Goal: Ask a question

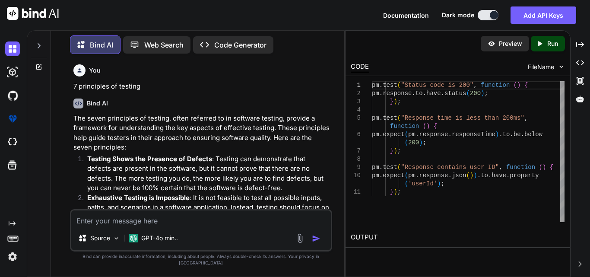
scroll to position [86, 0]
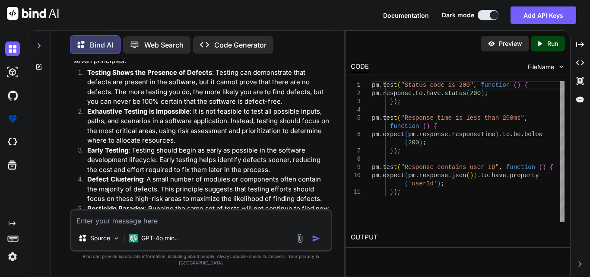
click at [387, 222] on div "pm . test ( "Status code is 200" , function ( ) { pm . response . to . have . s…" at bounding box center [468, 151] width 193 height 141
click at [31, 45] on div at bounding box center [39, 44] width 16 height 30
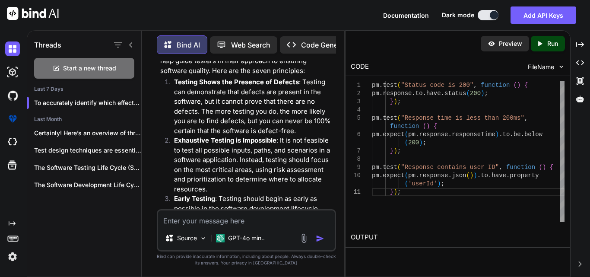
click at [39, 40] on h1 "Threads" at bounding box center [47, 45] width 27 height 10
click at [132, 41] on icon at bounding box center [130, 44] width 7 height 7
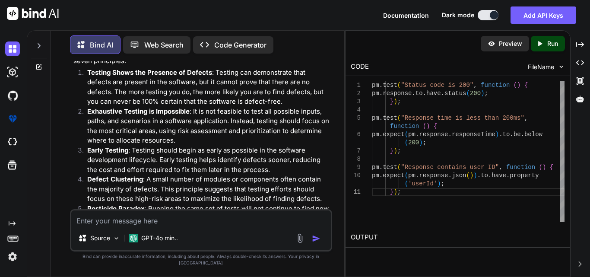
click at [209, 12] on div "Documentation Dark mode Add API Keys Created with Pixso." at bounding box center [295, 15] width 590 height 30
click at [207, 12] on div "Documentation Dark mode Add API Keys Created with Pixso." at bounding box center [295, 15] width 590 height 30
click at [204, 14] on div "Documentation Dark mode Add API Keys Created with Pixso." at bounding box center [295, 15] width 590 height 30
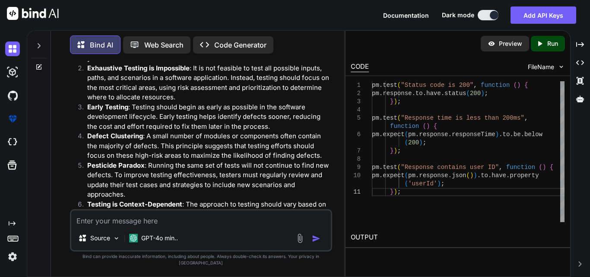
scroll to position [86, 0]
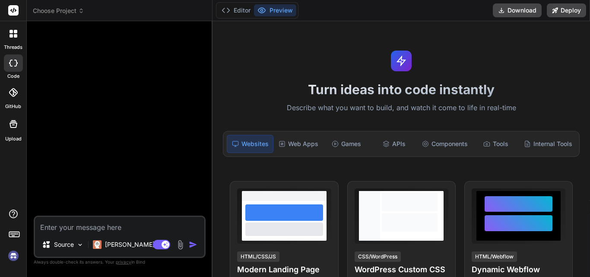
type textarea "x"
